Goal: Task Accomplishment & Management: Use online tool/utility

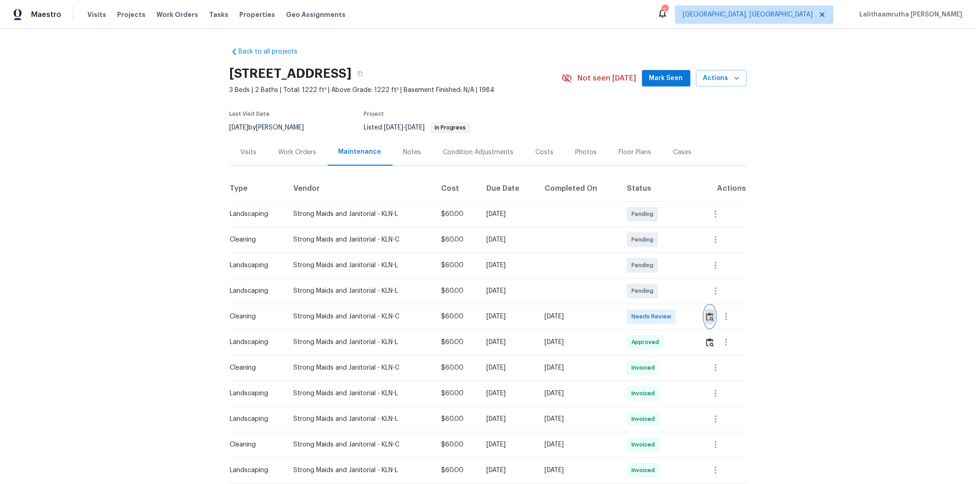
click at [694, 313] on img "button" at bounding box center [710, 317] width 8 height 9
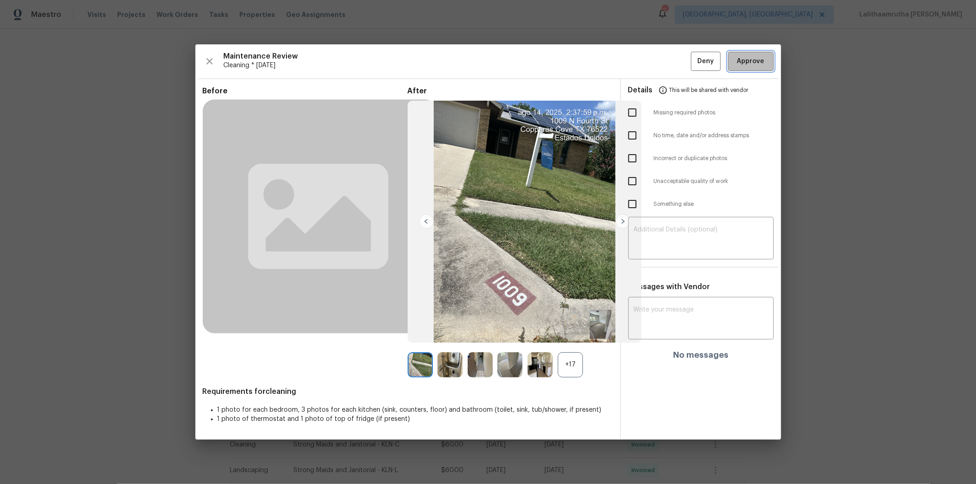
click at [694, 53] on button "Approve" at bounding box center [751, 62] width 46 height 20
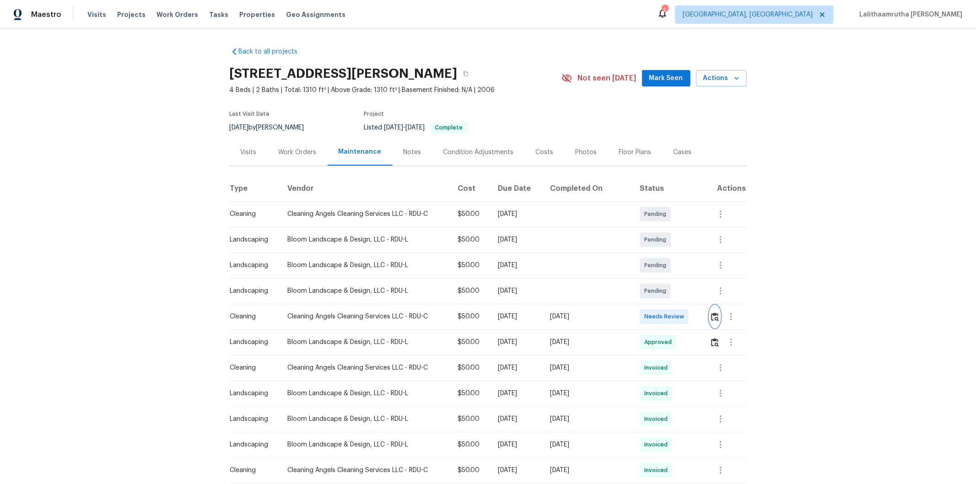
click at [694, 319] on img "button" at bounding box center [715, 317] width 8 height 9
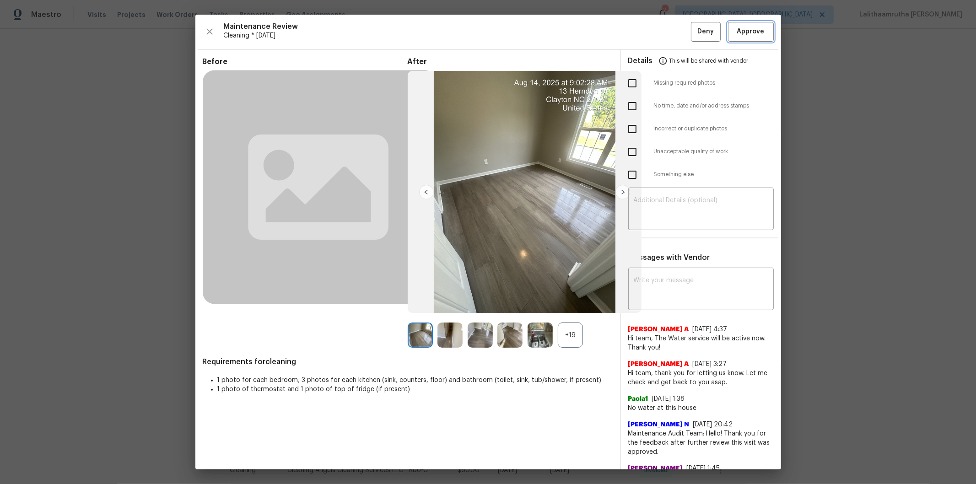
click at [694, 33] on span "Approve" at bounding box center [750, 31] width 27 height 11
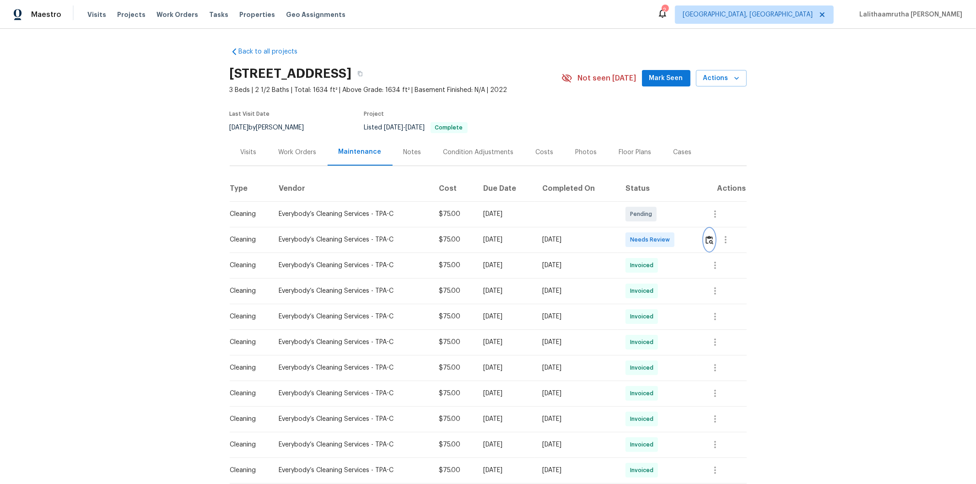
click at [694, 239] on img "button" at bounding box center [710, 240] width 8 height 9
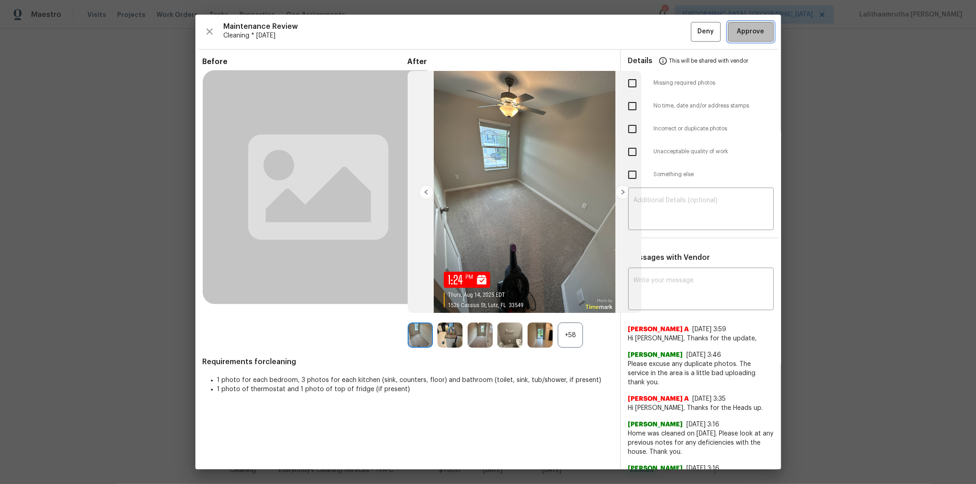
click at [694, 22] on button "Approve" at bounding box center [751, 32] width 46 height 20
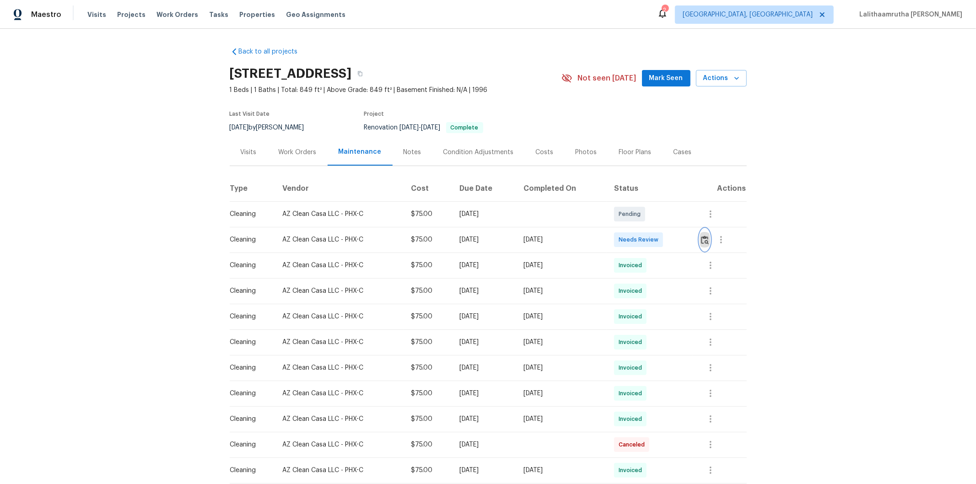
click at [694, 234] on button "button" at bounding box center [705, 240] width 11 height 22
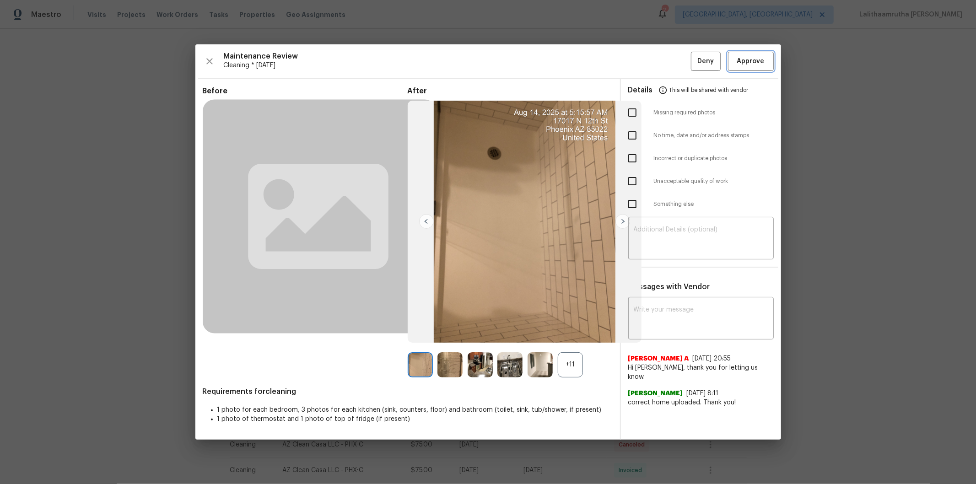
click at [694, 57] on span "Approve" at bounding box center [750, 61] width 27 height 11
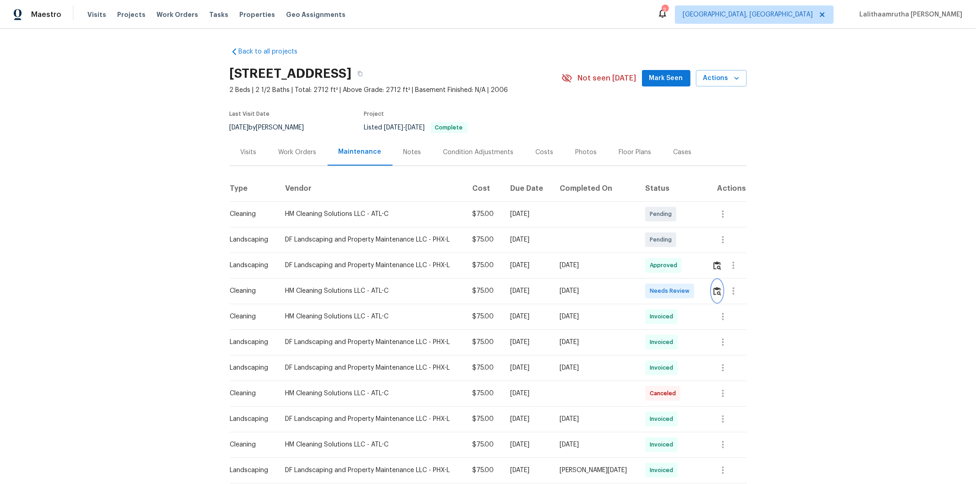
click at [715, 290] on img "button" at bounding box center [717, 291] width 8 height 9
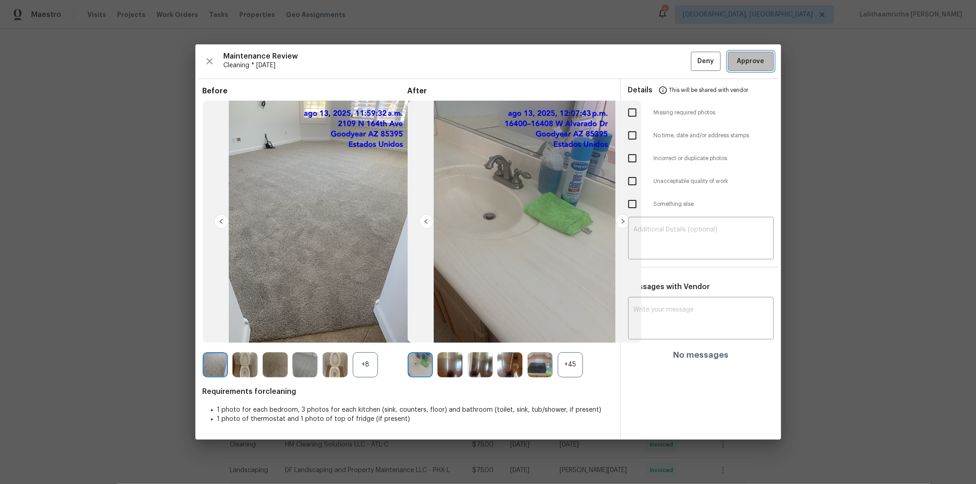
click at [759, 57] on span "Approve" at bounding box center [750, 61] width 27 height 11
